Goal: Task Accomplishment & Management: Manage account settings

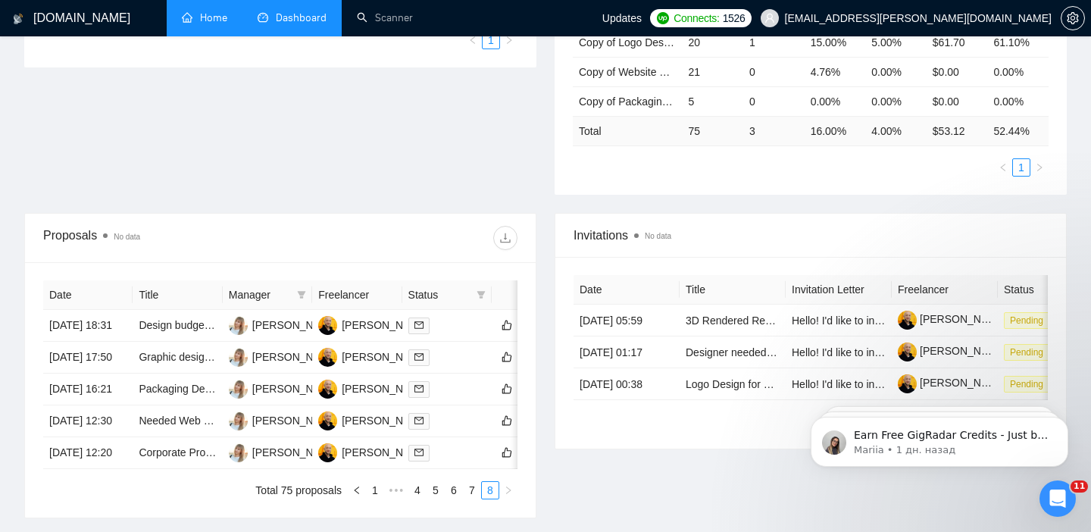
click at [216, 24] on link "Home" at bounding box center [204, 17] width 45 height 13
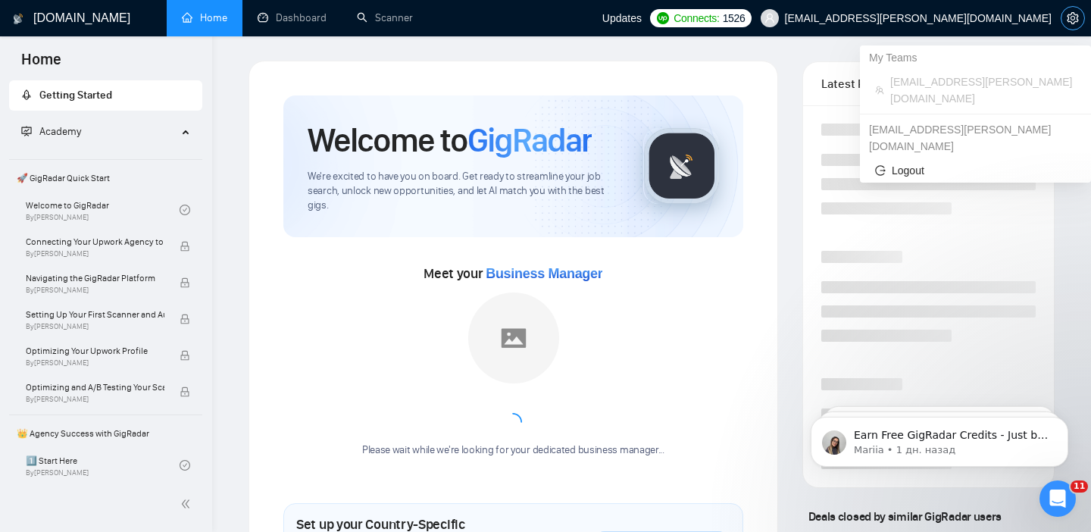
click at [1080, 27] on button "button" at bounding box center [1073, 18] width 24 height 24
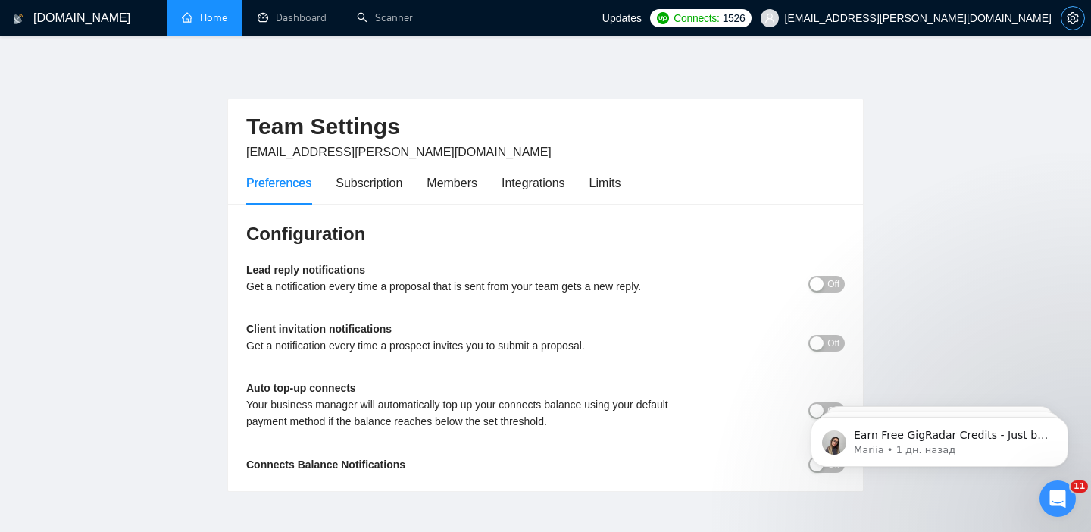
click at [1075, 25] on button "button" at bounding box center [1073, 18] width 24 height 24
click at [362, 186] on div "Subscription" at bounding box center [369, 183] width 67 height 19
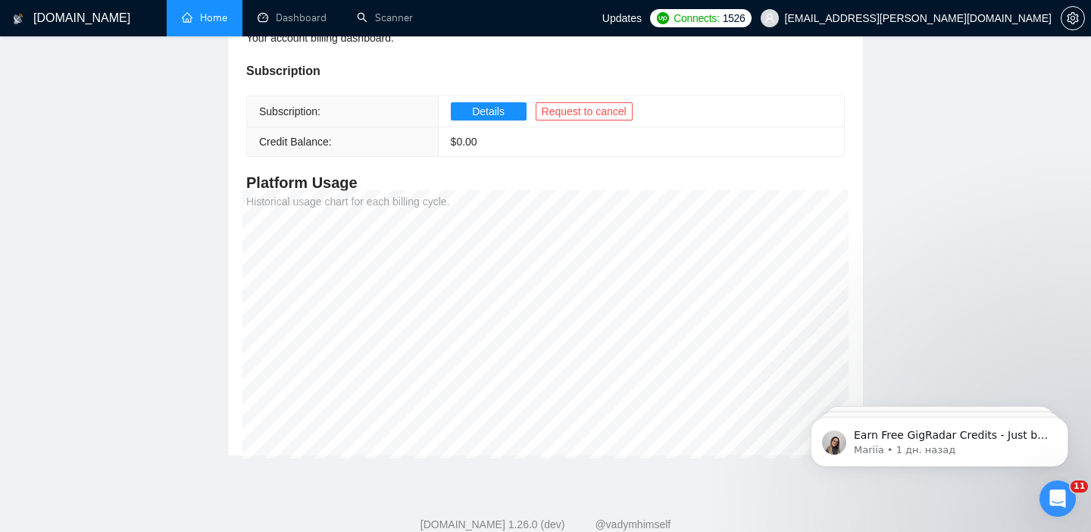
scroll to position [199, 0]
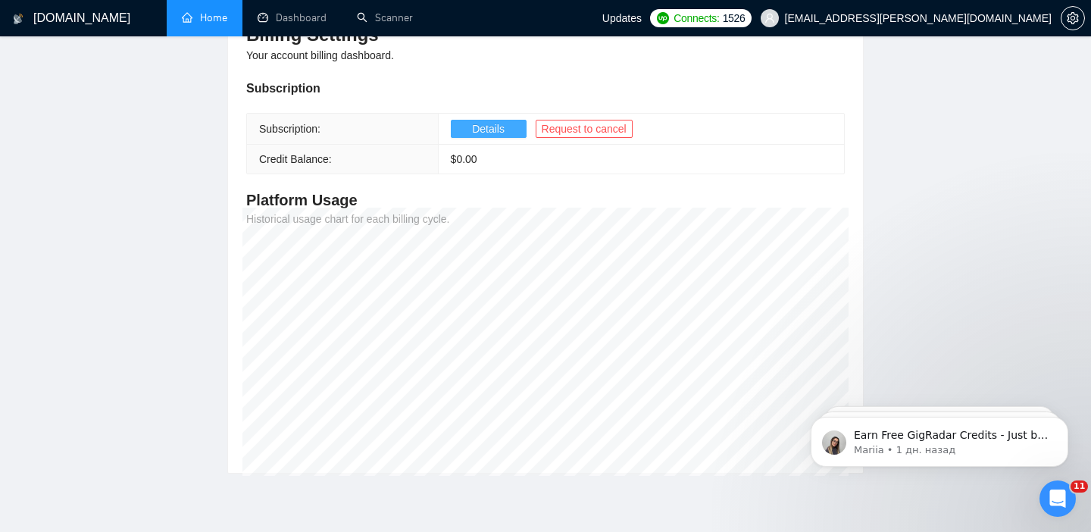
click at [475, 121] on span "Details" at bounding box center [488, 129] width 33 height 17
